Goal: Task Accomplishment & Management: Use online tool/utility

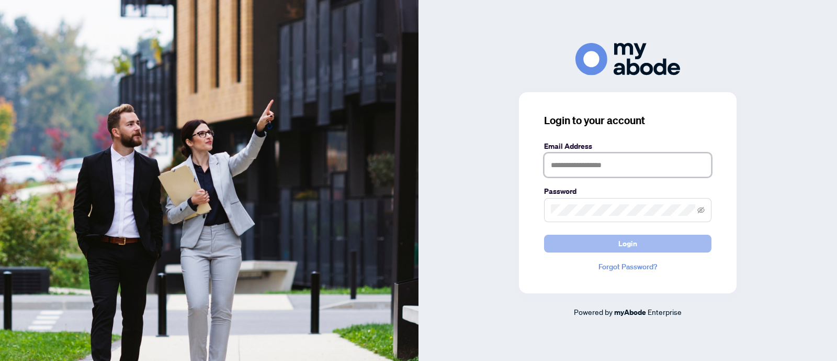
type input "**********"
click at [611, 248] on button "Login" at bounding box center [627, 243] width 167 height 18
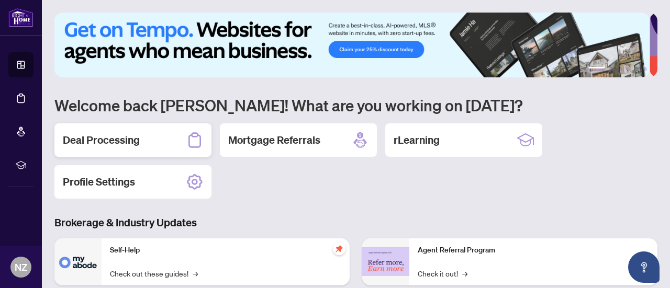
click at [110, 138] on h2 "Deal Processing" at bounding box center [101, 140] width 77 height 15
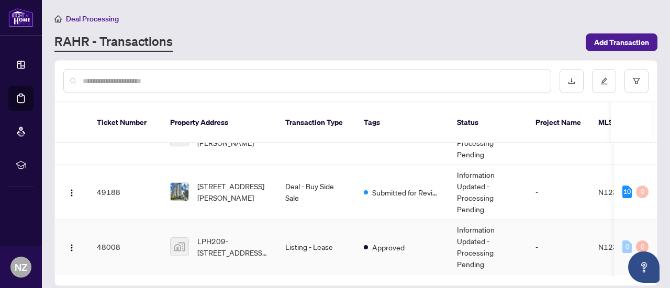
scroll to position [105, 0]
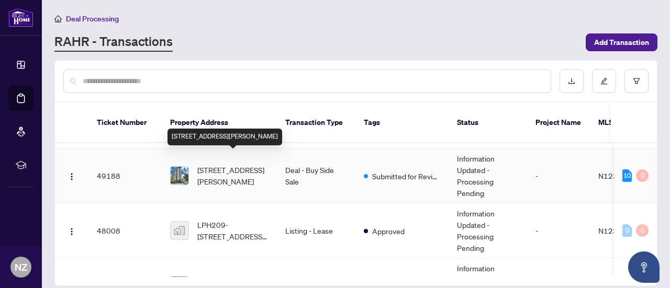
click at [229, 168] on span "[STREET_ADDRESS][PERSON_NAME]" at bounding box center [232, 175] width 71 height 23
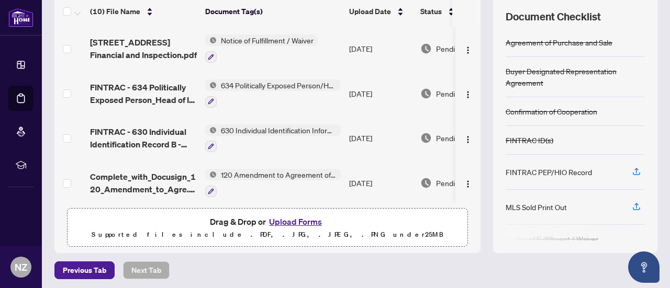
scroll to position [148, 0]
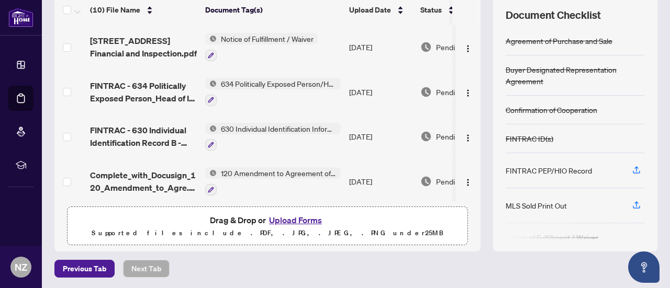
click at [287, 218] on button "Upload Forms" at bounding box center [295, 221] width 59 height 14
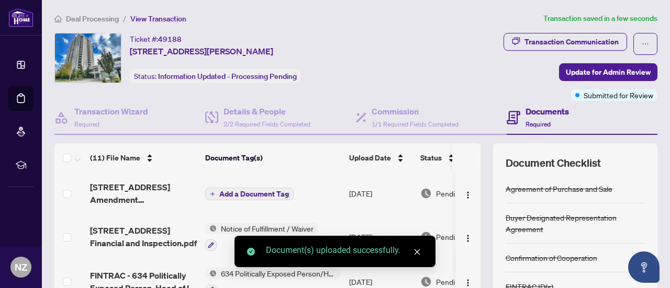
scroll to position [0, 0]
click at [272, 191] on span "Add a Document Tag" at bounding box center [254, 194] width 70 height 7
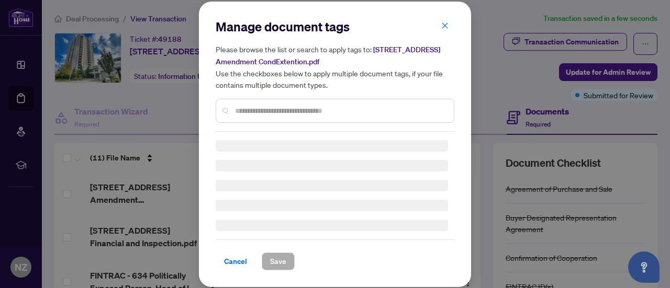
click at [279, 111] on input "text" at bounding box center [340, 111] width 210 height 12
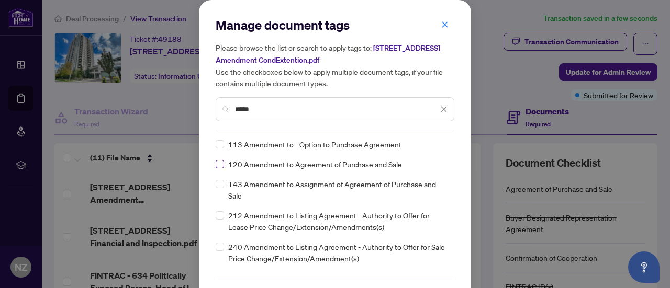
type input "*****"
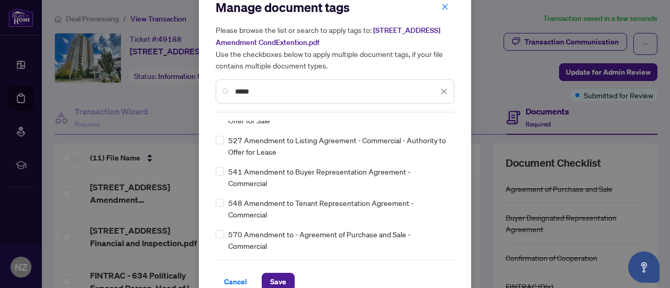
scroll to position [35, 0]
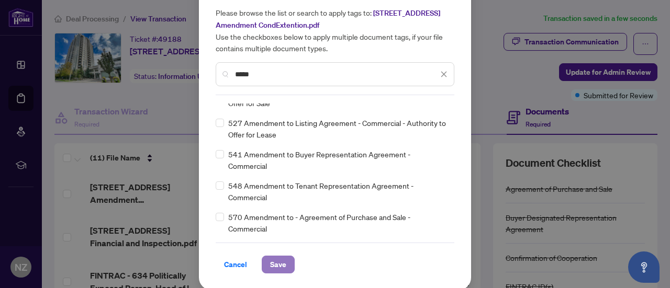
click at [285, 266] on button "Save" at bounding box center [278, 265] width 33 height 18
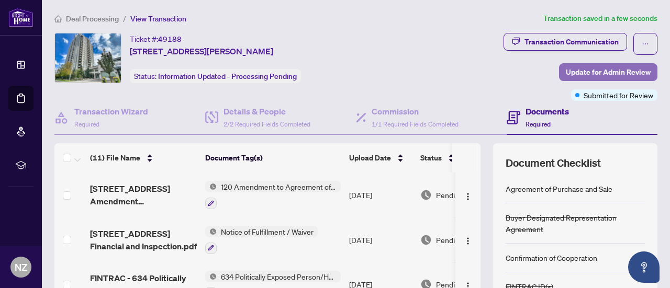
click at [626, 71] on span "Update for Admin Review" at bounding box center [608, 72] width 85 height 17
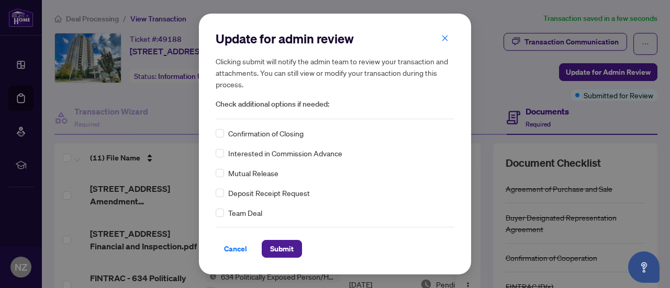
click at [285, 236] on div "Cancel Submit" at bounding box center [335, 242] width 239 height 31
click at [293, 251] on span "Submit" at bounding box center [282, 249] width 24 height 17
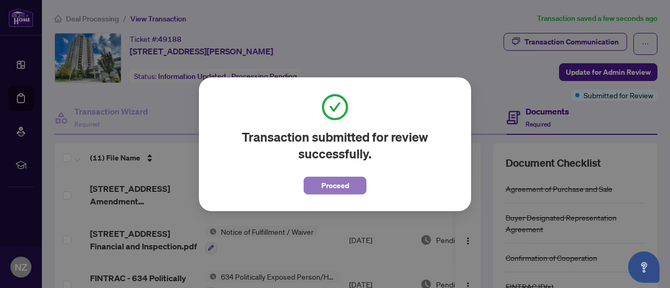
click at [318, 187] on button "Proceed" at bounding box center [335, 186] width 63 height 18
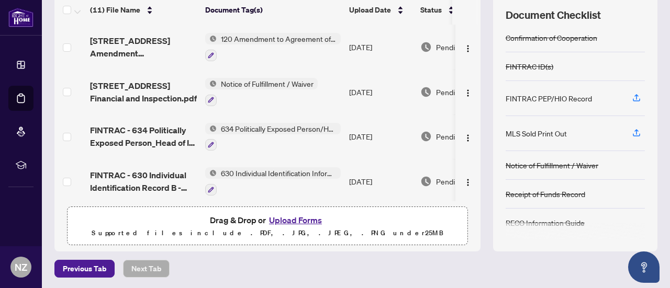
scroll to position [0, 0]
